Goal: Information Seeking & Learning: Learn about a topic

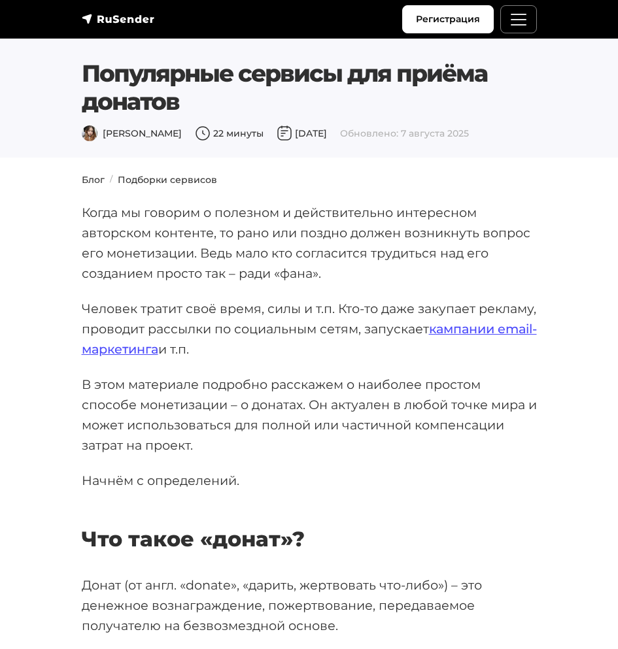
click at [131, 267] on p "Когда мы говорим о полезном и действительно интересном авторском контенте, то р…" at bounding box center [309, 243] width 455 height 80
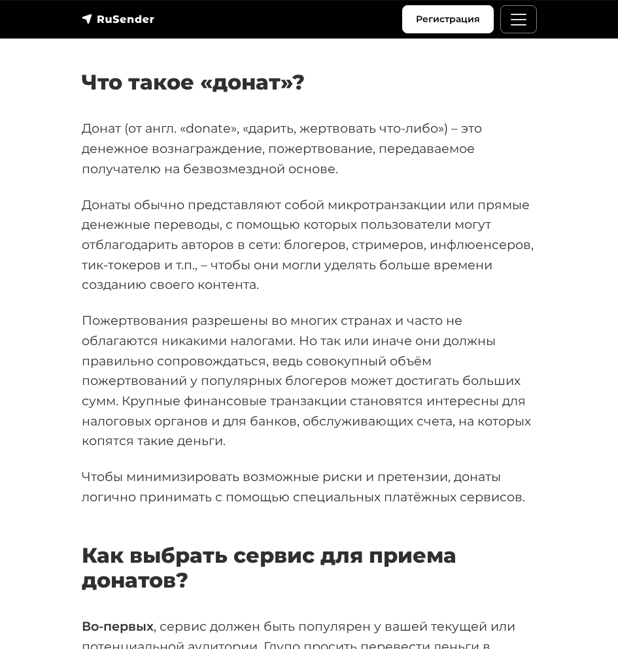
scroll to position [471, 0]
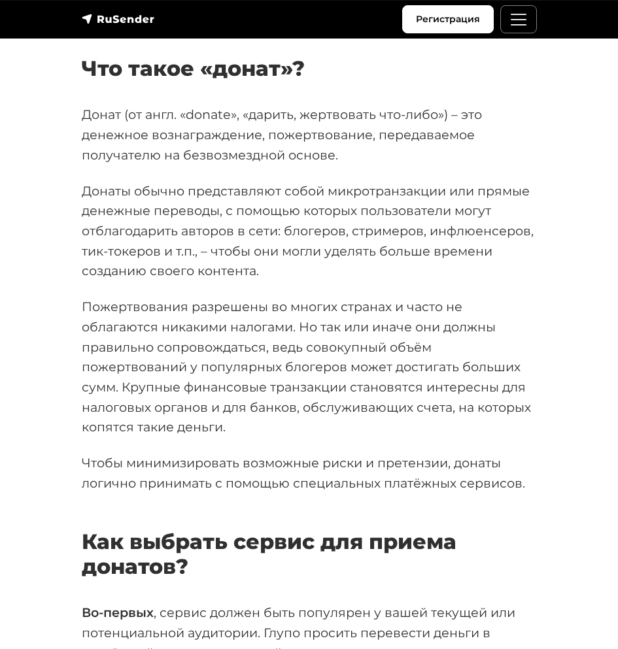
click at [141, 307] on p "Пожертвования разрешены во многих странах и часто не облагаются никакими налога…" at bounding box center [309, 367] width 455 height 141
click at [107, 363] on p "Пожертвования разрешены во многих странах и часто не облагаются никакими налога…" at bounding box center [309, 367] width 455 height 141
click at [141, 382] on p "Пожертвования разрешены во многих странах и часто не облагаются никакими налога…" at bounding box center [309, 367] width 455 height 141
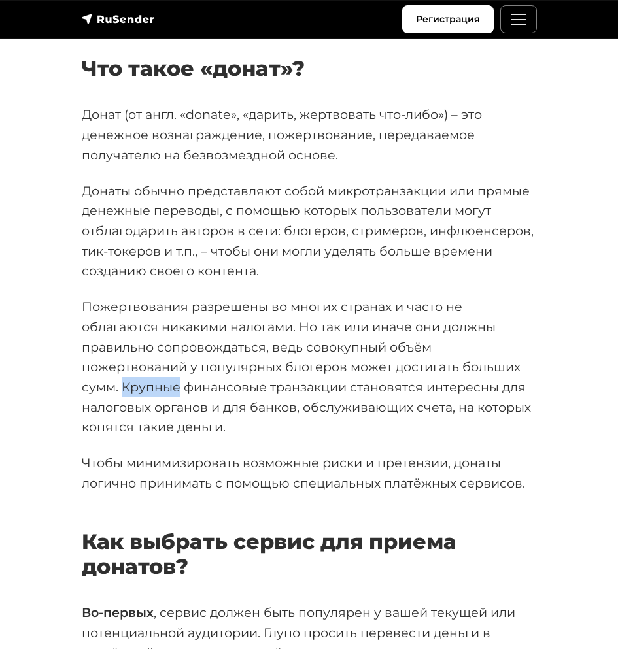
click at [141, 382] on p "Пожертвования разрешены во многих странах и часто не облагаются никакими налога…" at bounding box center [309, 367] width 455 height 141
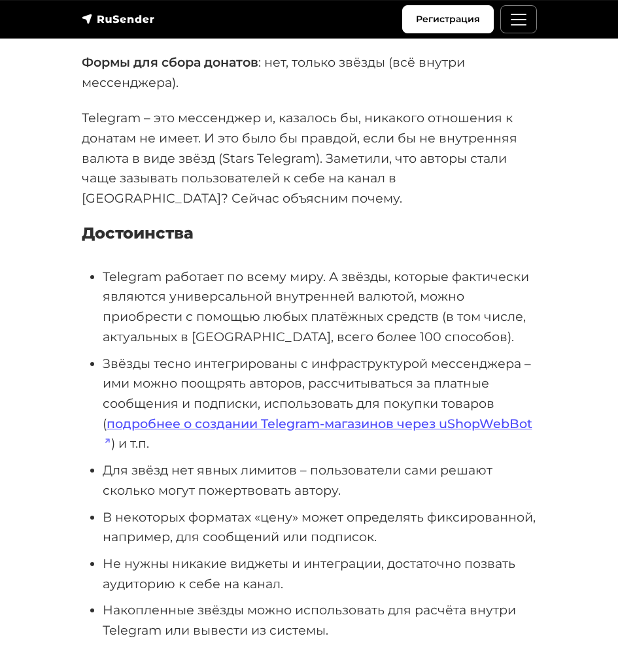
scroll to position [3765, 0]
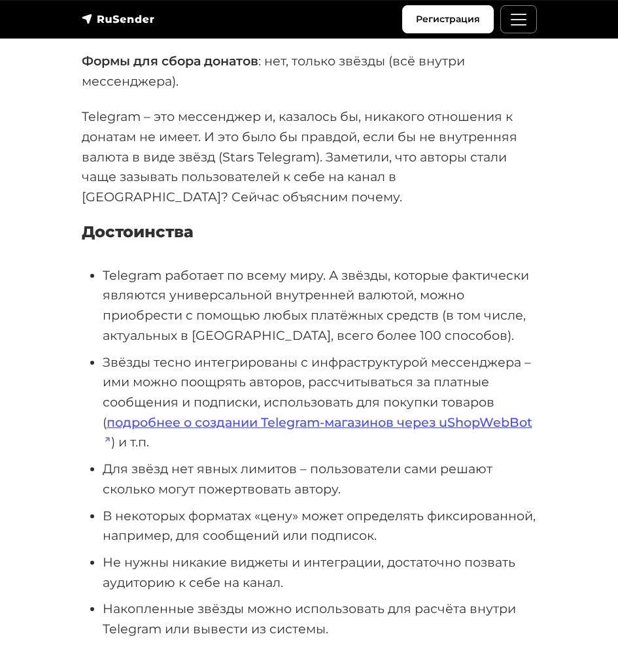
click at [125, 314] on li "Telegram работает по всему миру. А звёзды, которые фактически являются универса…" at bounding box center [320, 305] width 434 height 80
click at [124, 368] on li "Звёзды тесно интегрированы с инфраструктурой мессенджера – ими можно поощрять а…" at bounding box center [320, 402] width 434 height 101
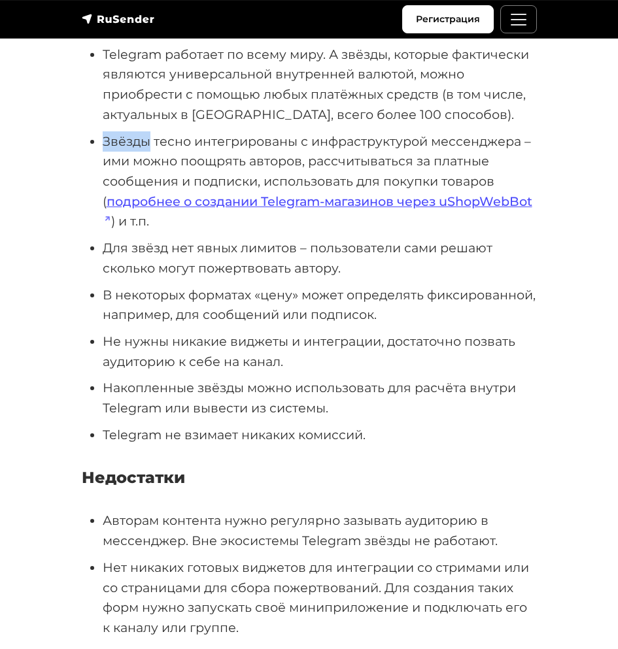
scroll to position [4000, 0]
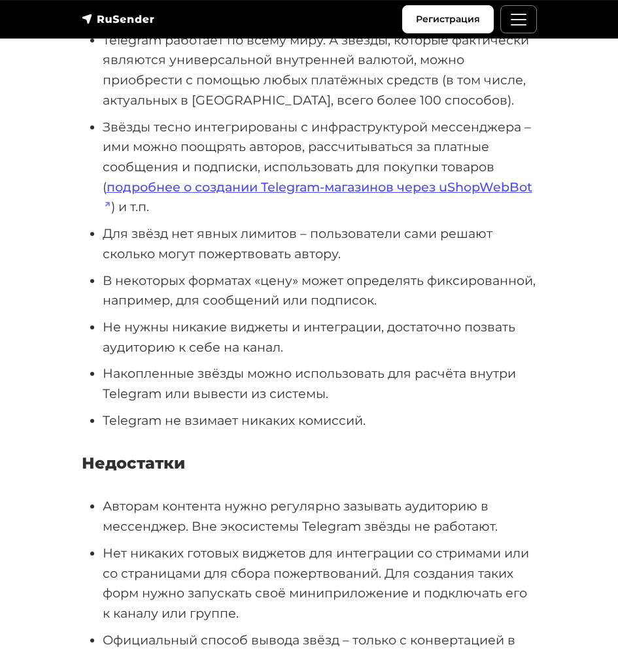
click at [146, 279] on li "В некоторых форматах «цену» может определять фиксированной, например, для сообщ…" at bounding box center [320, 291] width 434 height 40
click at [155, 325] on li "Не нужны никакие виджеты и интеграции, достаточно позвать аудиторию к себе на к…" at bounding box center [320, 337] width 434 height 40
click at [170, 371] on li "Накопленные звёзды можно использовать для расчёта внутри Telegram или вывести и…" at bounding box center [320, 383] width 434 height 40
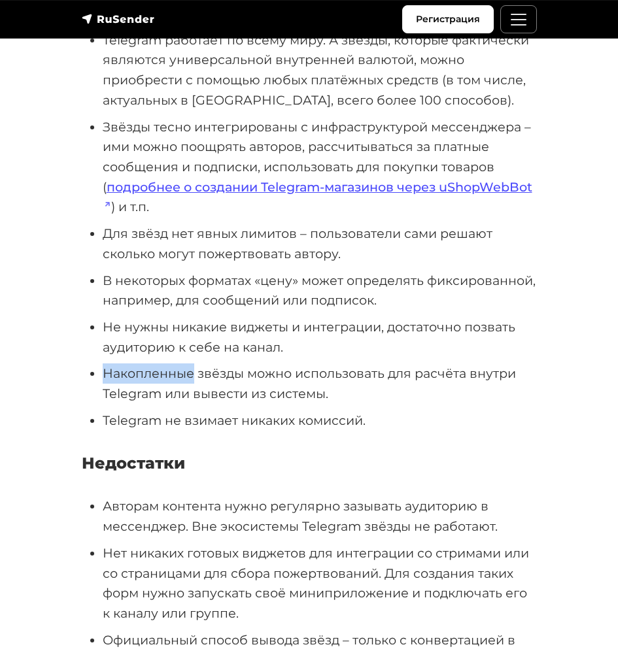
click at [170, 371] on li "Накопленные звёзды можно использовать для расчёта внутри Telegram или вывести и…" at bounding box center [320, 383] width 434 height 40
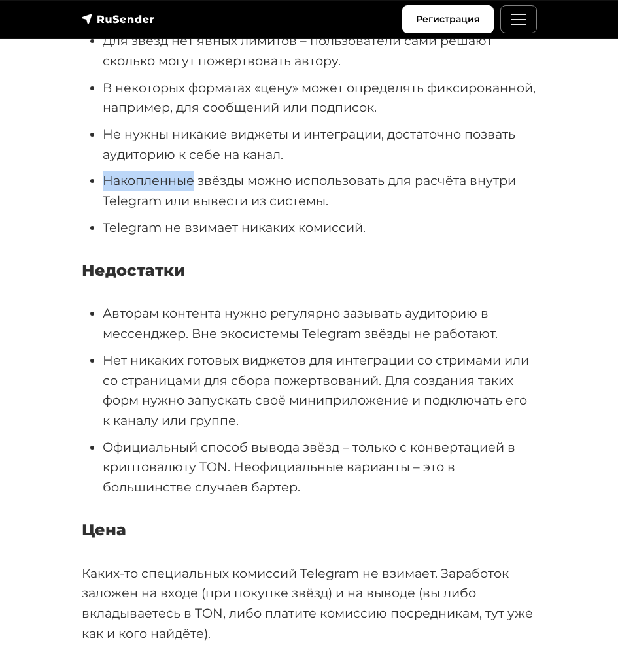
scroll to position [4235, 0]
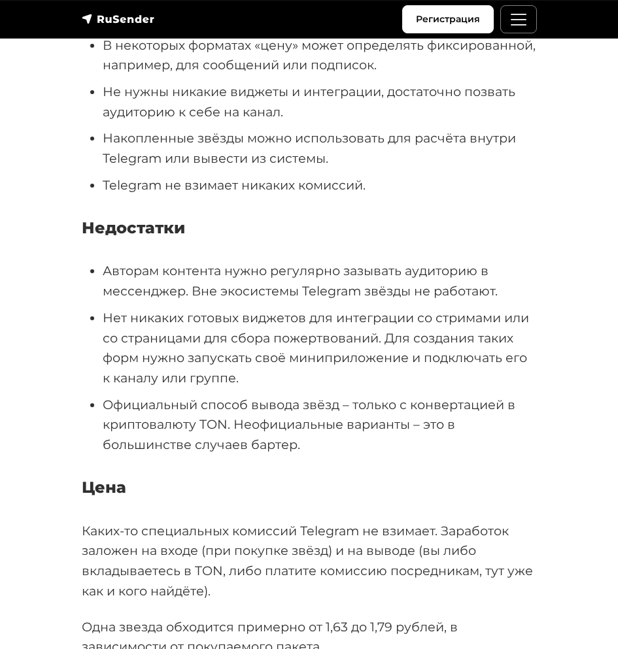
click at [122, 273] on li "Авторам контента нужно регулярно зазывать аудиторию в мессенджер. Вне экосистем…" at bounding box center [320, 281] width 434 height 40
click at [131, 290] on li "Авторам контента нужно регулярно зазывать аудиторию в мессенджер. Вне экосистем…" at bounding box center [320, 281] width 434 height 40
click at [120, 271] on li "Авторам контента нужно регулярно зазывать аудиторию в мессенджер. Вне экосистем…" at bounding box center [320, 281] width 434 height 40
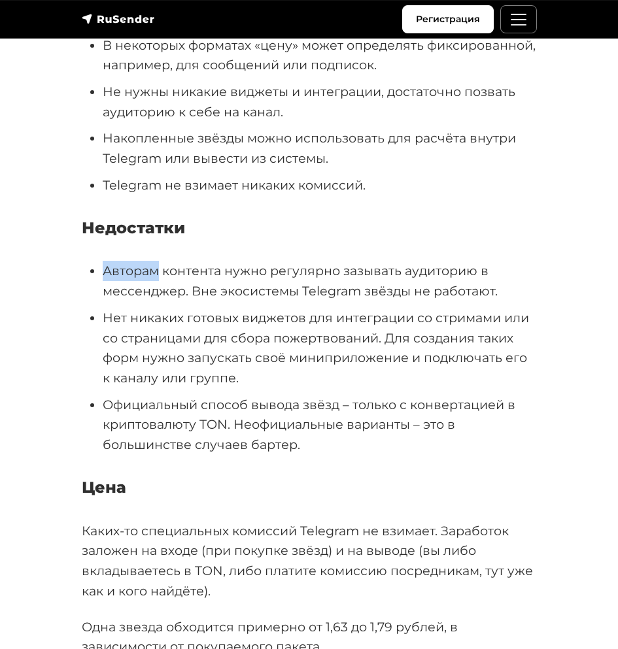
click at [120, 271] on li "Авторам контента нужно регулярно зазывать аудиторию в мессенджер. Вне экосистем…" at bounding box center [320, 281] width 434 height 40
click at [184, 358] on li "Нет никаких готовых виджетов для интеграции со стримами или со страницами для с…" at bounding box center [320, 348] width 434 height 80
click at [130, 376] on li "Нет никаких готовых виджетов для интеграции со стримами или со страницами для с…" at bounding box center [320, 348] width 434 height 80
click at [152, 422] on li "Официальный способ вывода звёзд – только с конвертацией в криптовалюту TON. Нео…" at bounding box center [320, 425] width 434 height 60
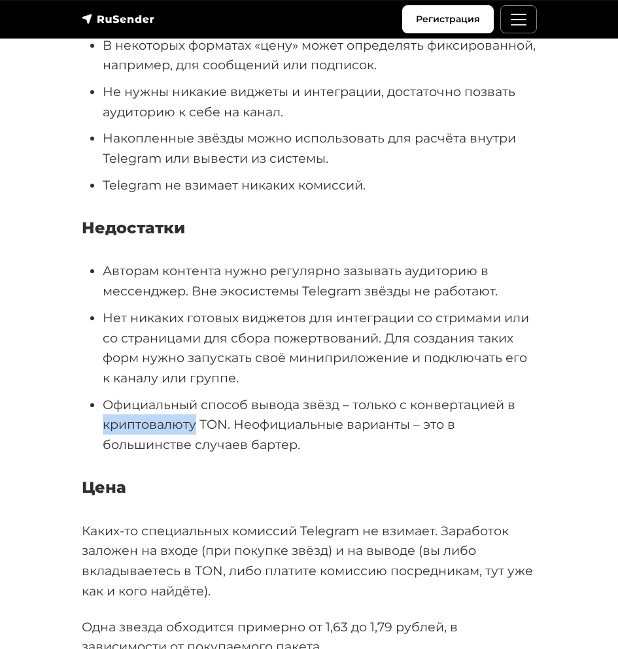
click at [152, 422] on li "Официальный способ вывода звёзд – только с конвертацией в криптовалюту TON. Нео…" at bounding box center [320, 425] width 434 height 60
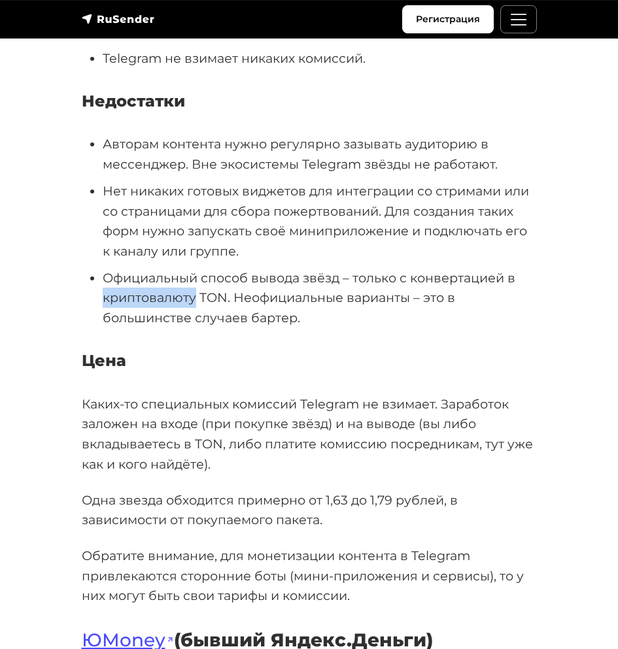
scroll to position [4392, 0]
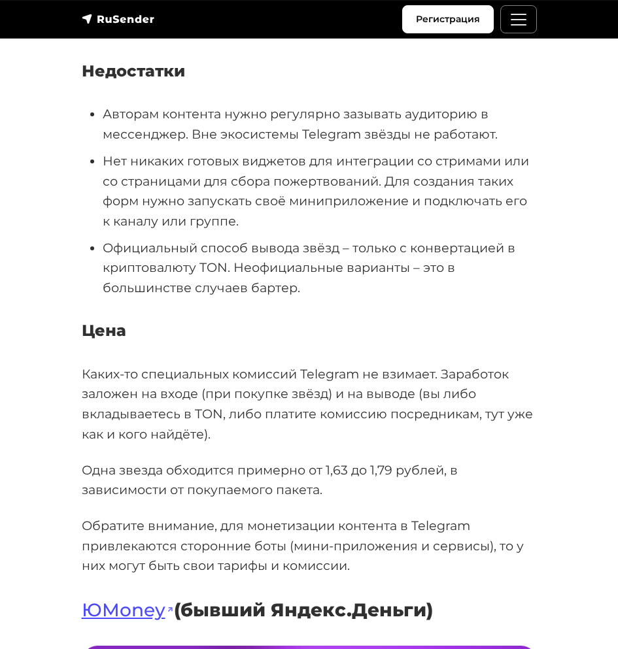
click at [104, 374] on p "Каких-то специальных комиссий Telegram не взимает. Заработок заложен на входе (…" at bounding box center [309, 404] width 455 height 80
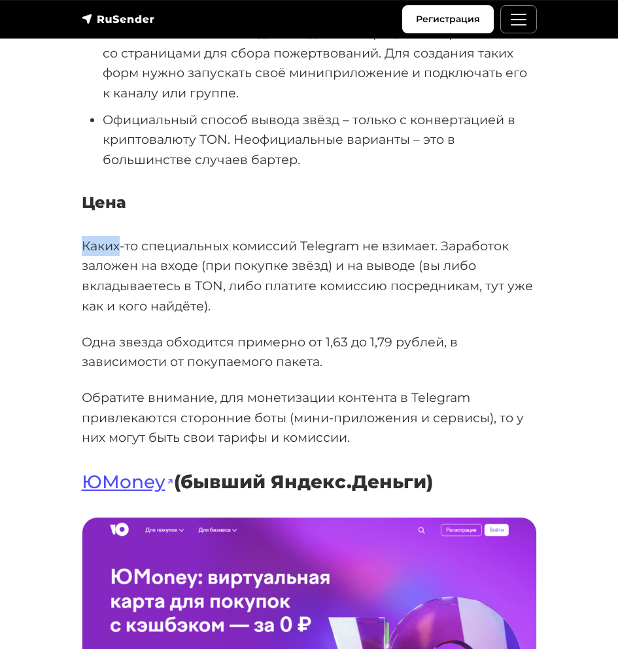
scroll to position [4549, 0]
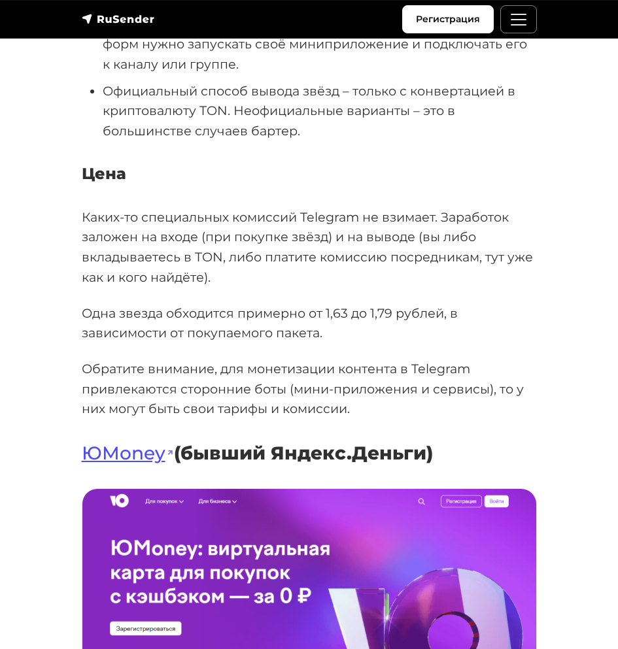
click at [107, 369] on p "Обратите внимание, для монетизации контента в Telegram привлекаются сторонние б…" at bounding box center [309, 389] width 455 height 60
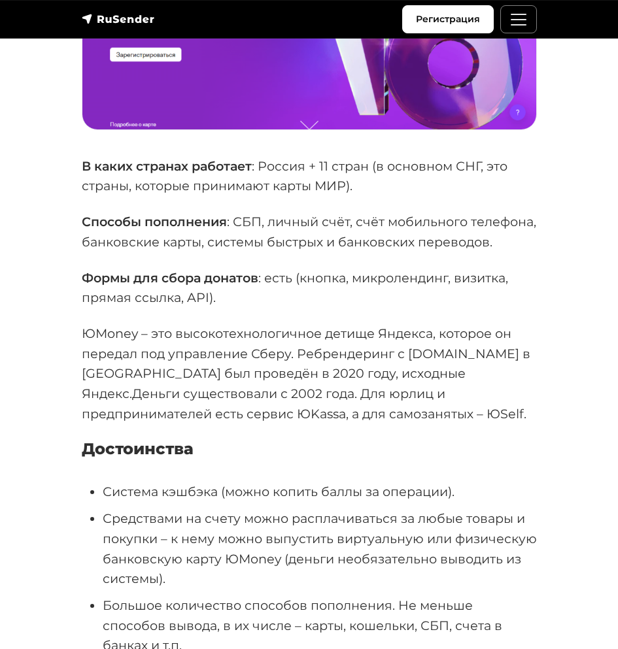
scroll to position [5177, 0]
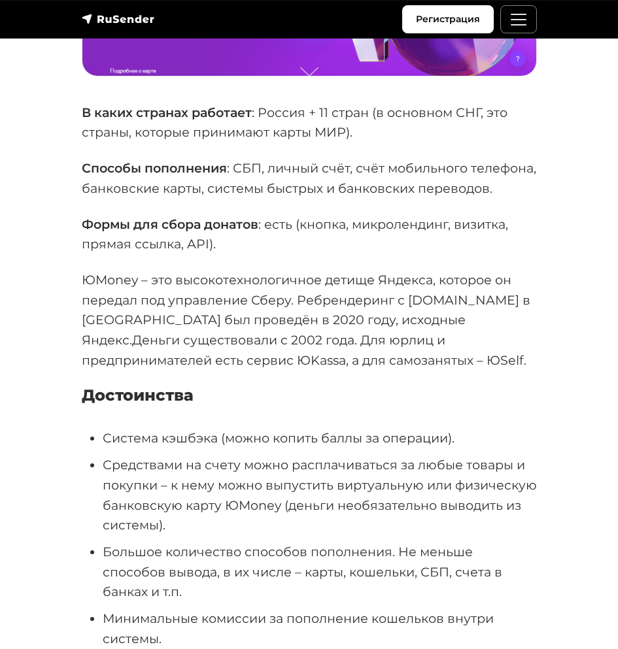
click at [161, 361] on p "ЮMoney – это высокотехнологичное детище Яндекса, которое он передал под управле…" at bounding box center [309, 320] width 455 height 101
click at [342, 358] on p "ЮMoney – это высокотехнологичное детище Яндекса, которое он передал под управле…" at bounding box center [309, 320] width 455 height 101
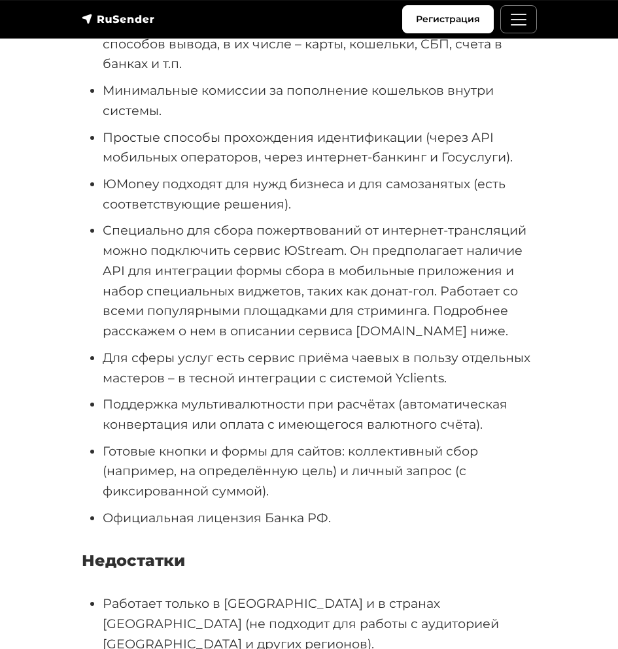
scroll to position [5726, 0]
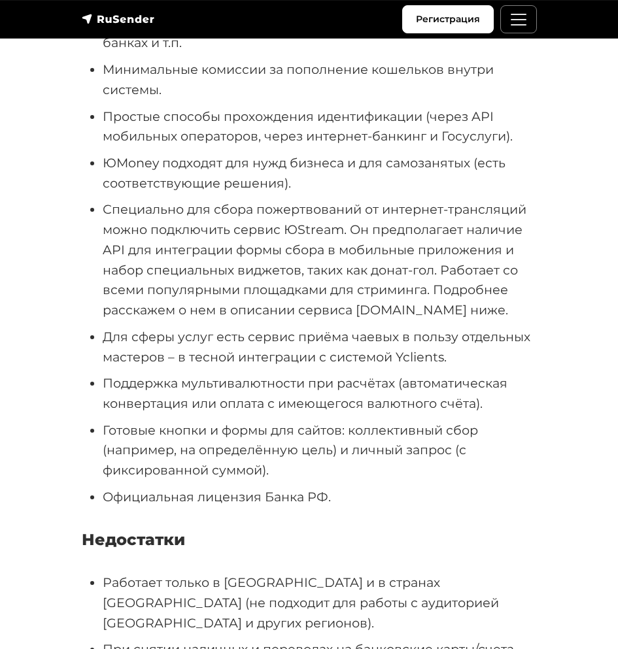
click at [156, 308] on li "Специально для сбора пожертвований от интернет-трансляций можно подключить серв…" at bounding box center [320, 259] width 434 height 120
click at [327, 271] on li "Специально для сбора пожертвований от интернет-трансляций можно подключить серв…" at bounding box center [320, 259] width 434 height 120
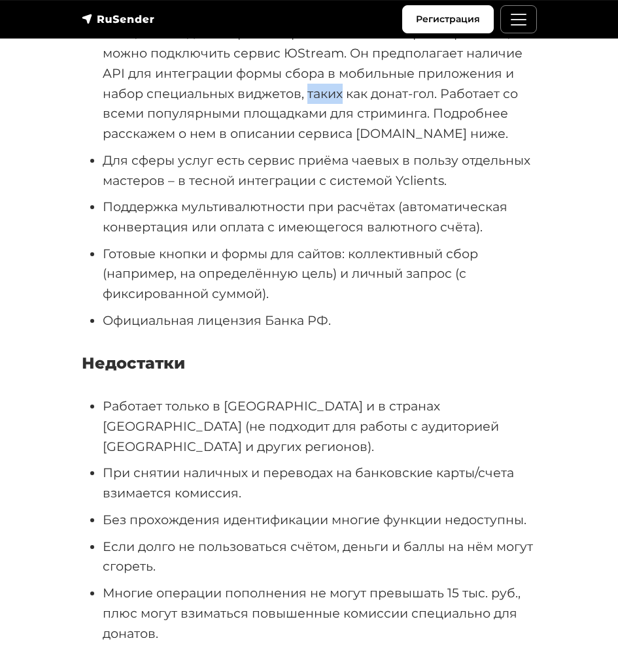
scroll to position [5961, 0]
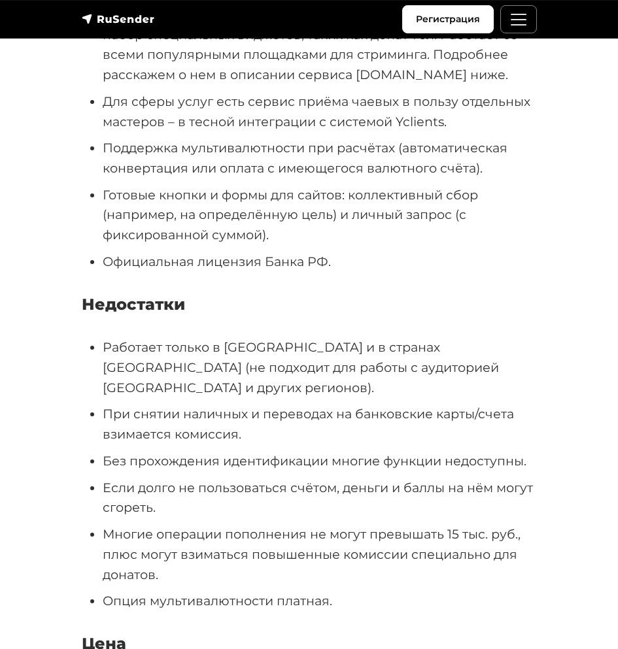
click at [205, 451] on li "Без прохождения идентификации многие функции недоступны." at bounding box center [320, 461] width 434 height 20
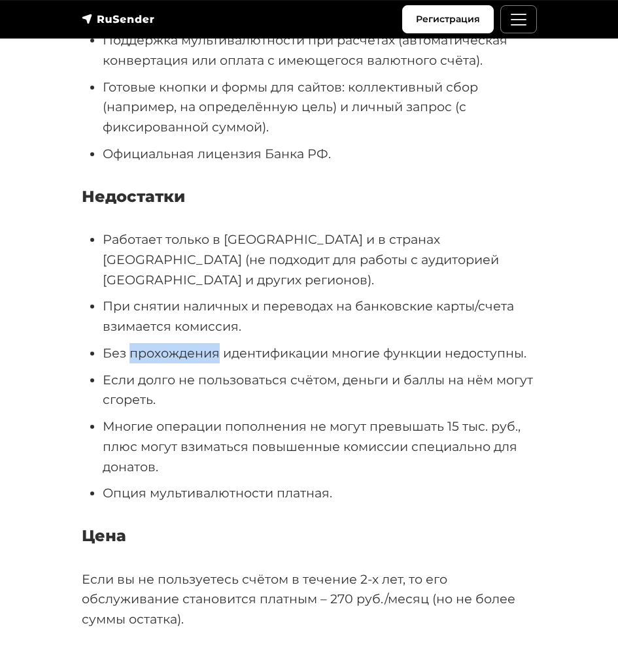
scroll to position [6118, 0]
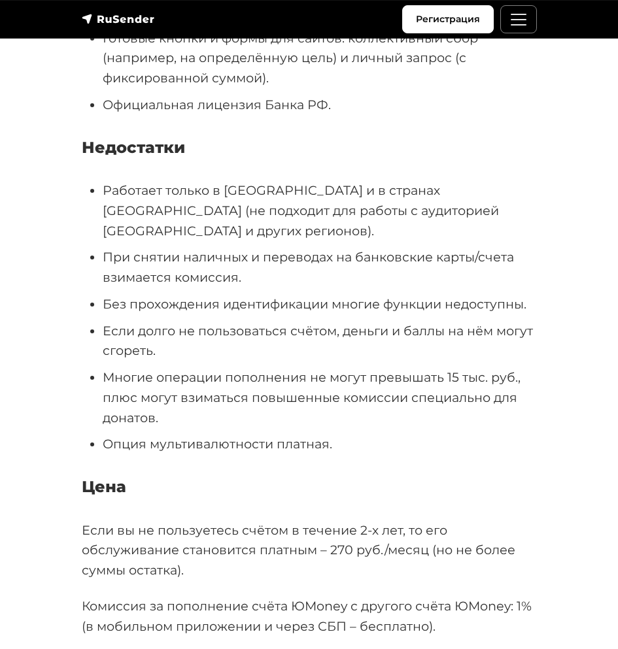
click at [132, 395] on li "Многие операции пополнения не могут превышать 15 тыс. руб., плюс могут взиматьс…" at bounding box center [320, 397] width 434 height 60
click at [111, 376] on li "Многие операции пополнения не могут превышать 15 тыс. руб., плюс могут взиматьс…" at bounding box center [320, 397] width 434 height 60
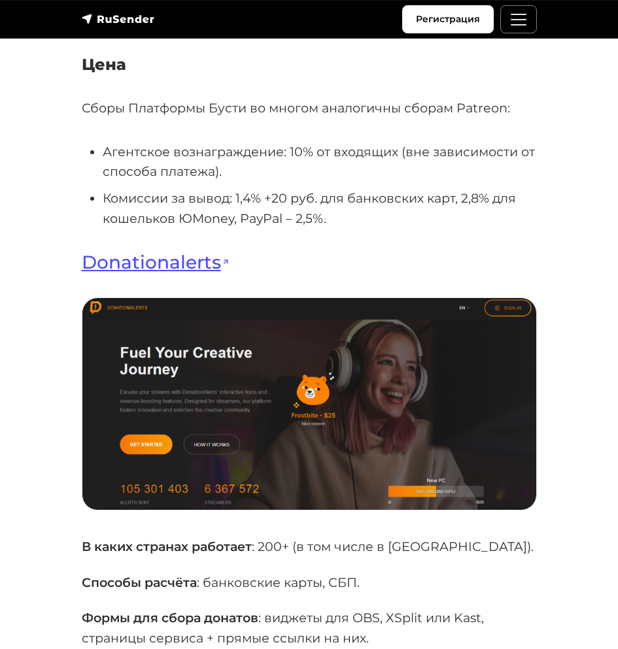
scroll to position [8471, 0]
